Goal: Check status: Check status

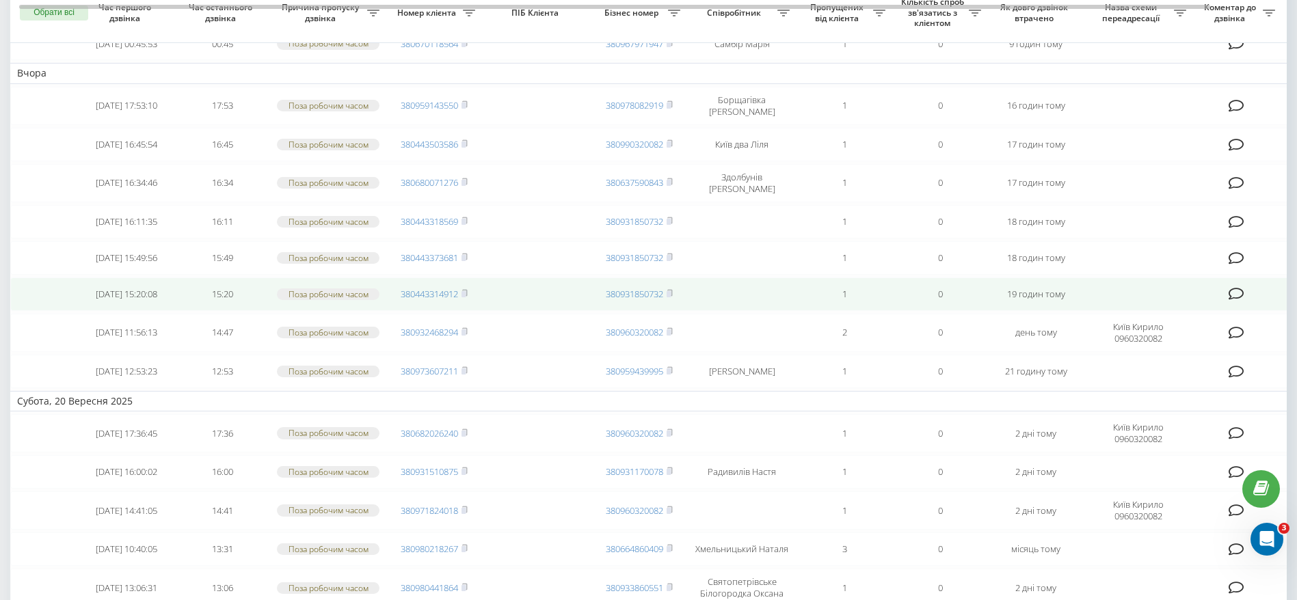
scroll to position [205, 0]
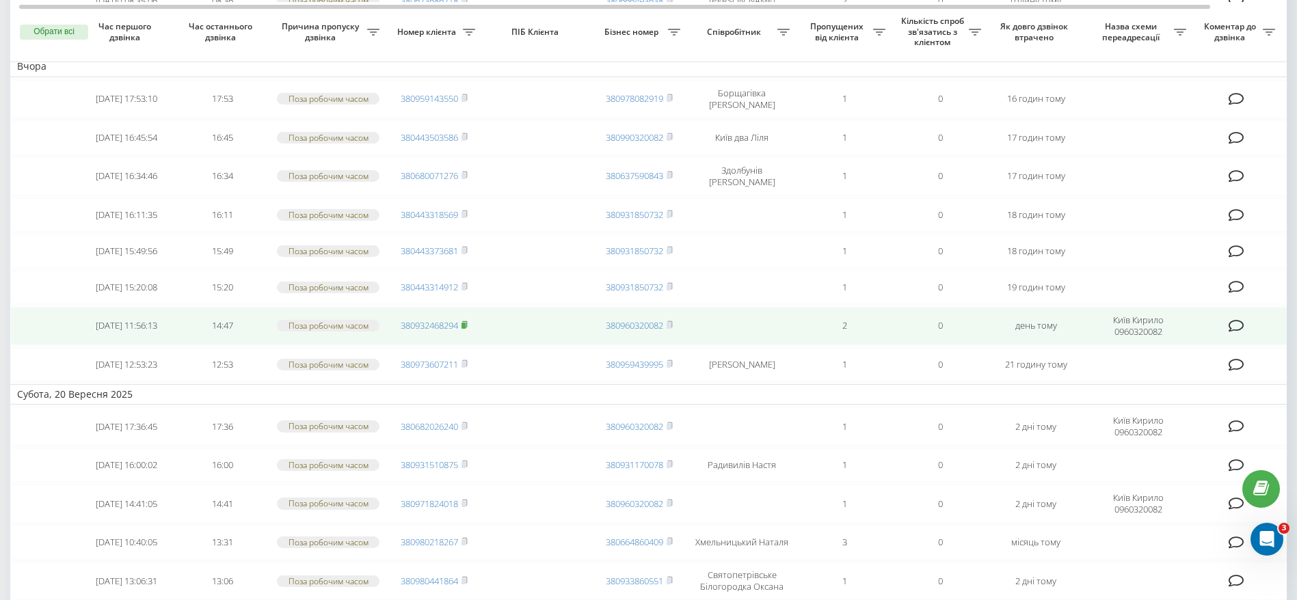
click at [468, 329] on icon at bounding box center [464, 325] width 6 height 8
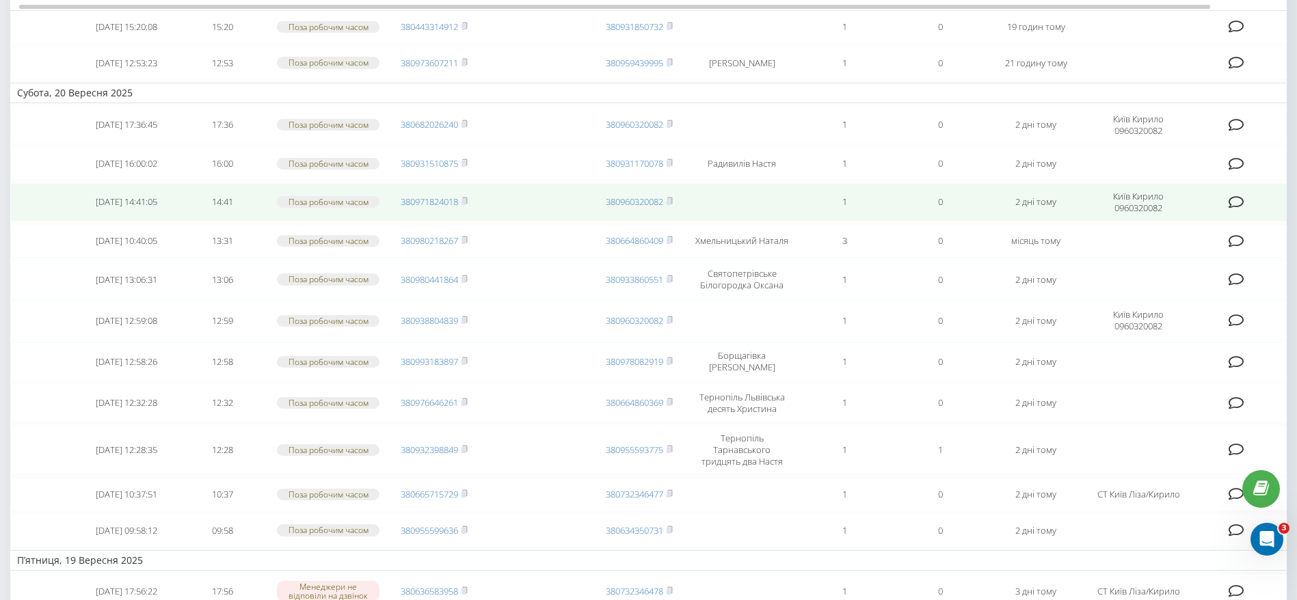
scroll to position [513, 0]
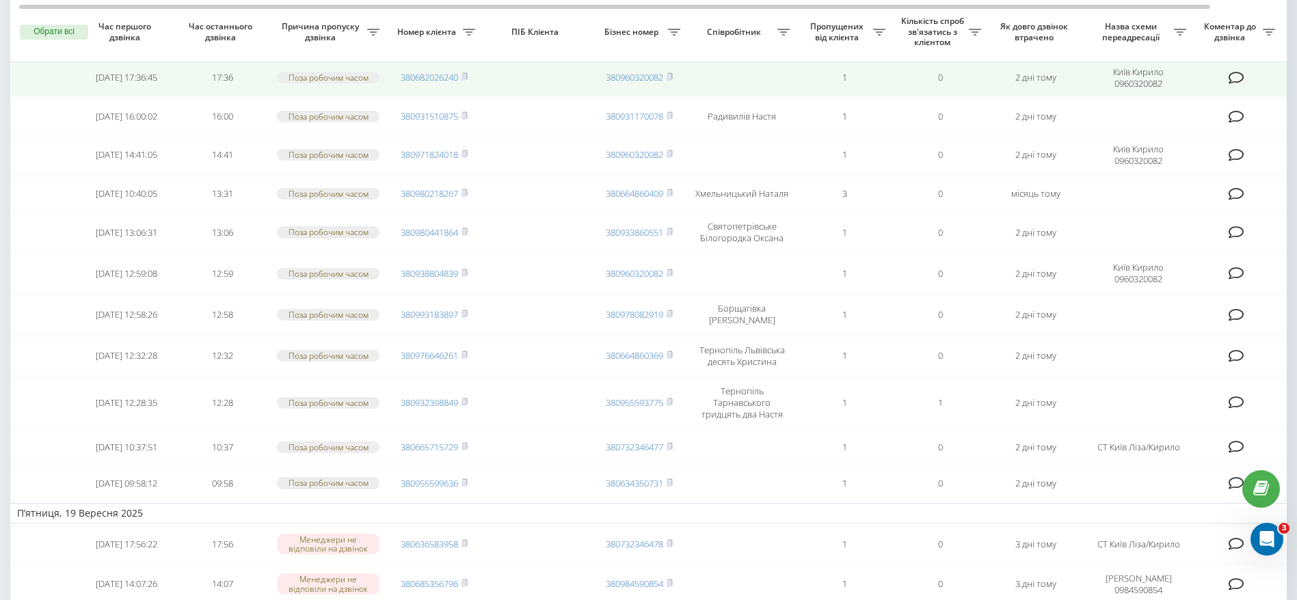
drag, startPoint x: 467, startPoint y: 108, endPoint x: 479, endPoint y: 117, distance: 15.2
click at [467, 79] on icon at bounding box center [464, 76] width 5 height 6
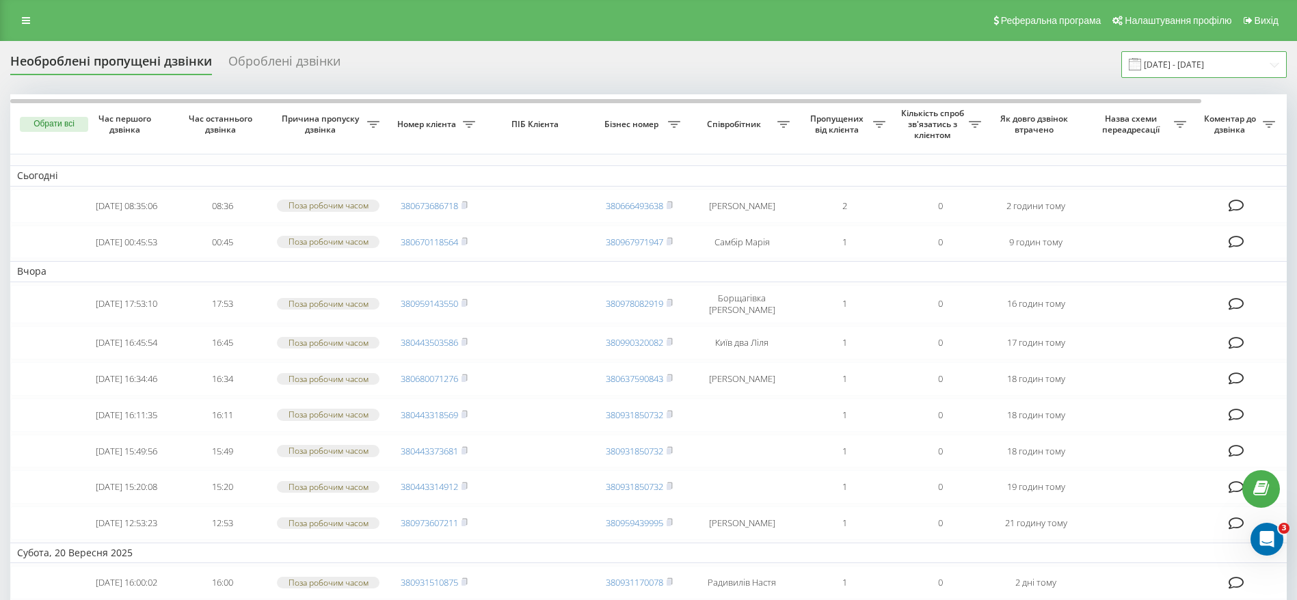
click at [1192, 57] on input "[DATE] - [DATE]" at bounding box center [1203, 64] width 165 height 27
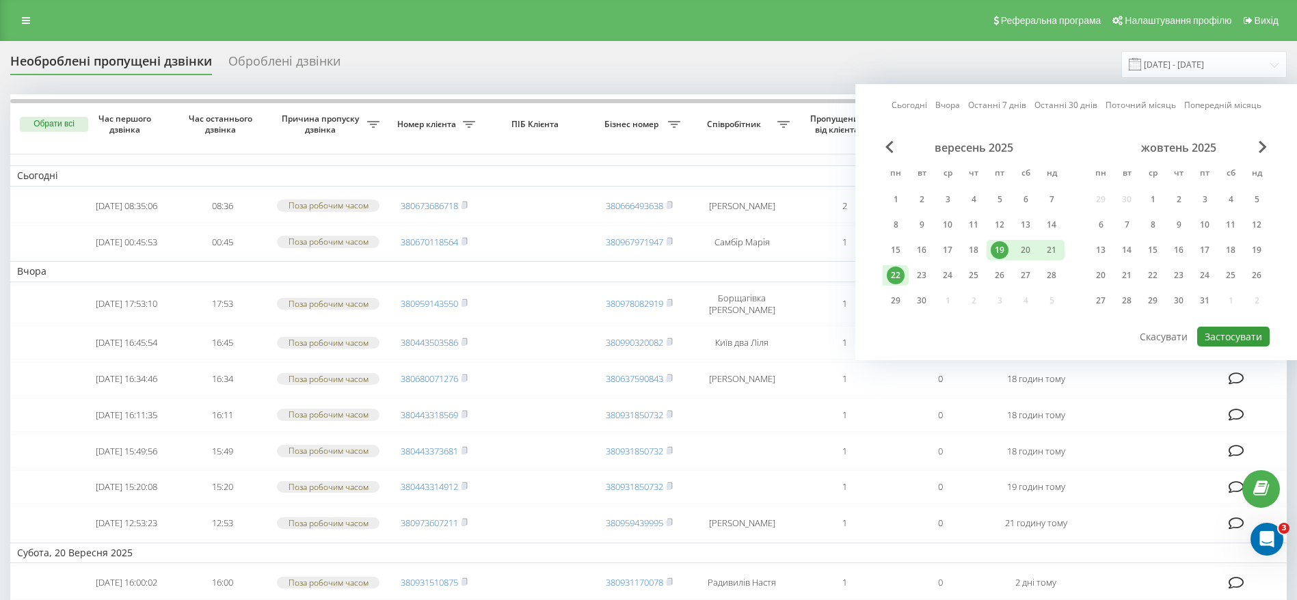
click at [1215, 332] on button "Застосувати" at bounding box center [1233, 337] width 72 height 20
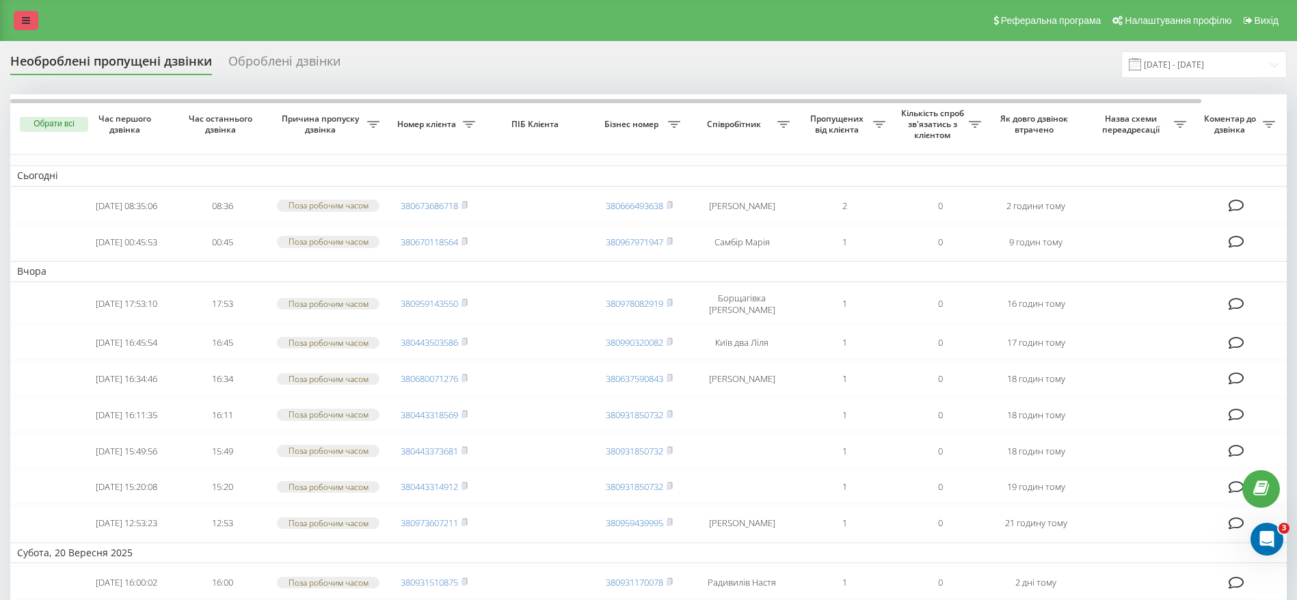
click at [18, 16] on link at bounding box center [26, 20] width 25 height 19
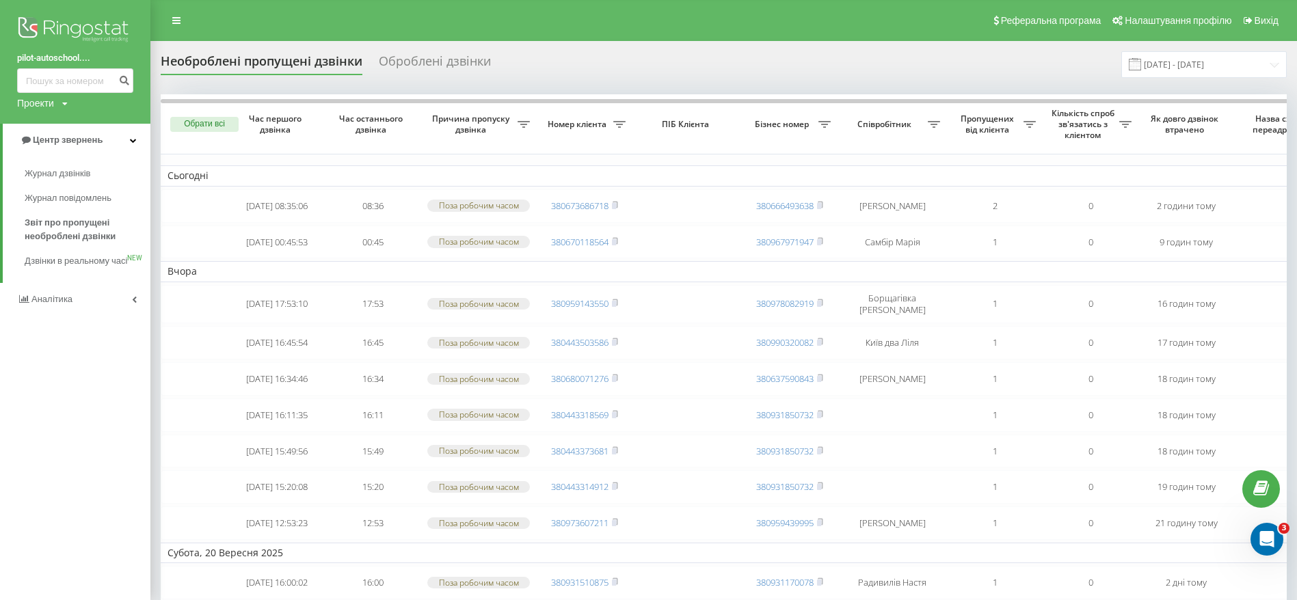
click at [645, 76] on div "Необроблені пропущені дзвінки Оброблені дзвінки [DATE] - [DATE]" at bounding box center [724, 64] width 1126 height 27
